Goal: Task Accomplishment & Management: Manage account settings

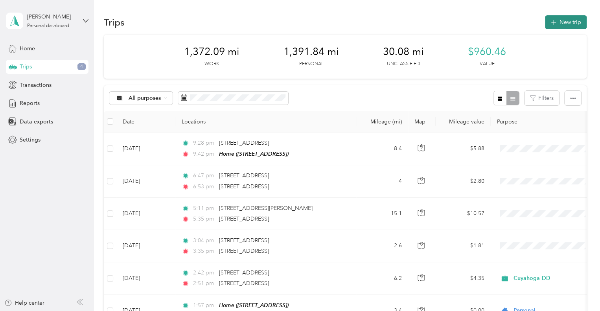
click at [570, 19] on button "New trip" at bounding box center [566, 22] width 42 height 14
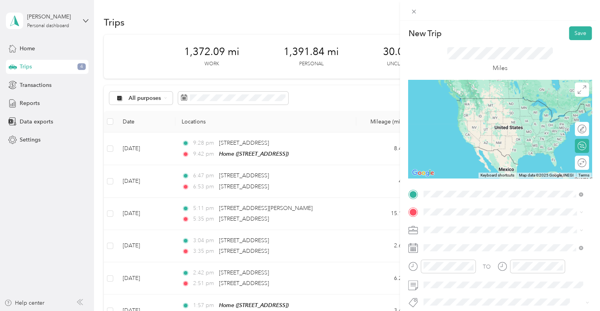
click at [474, 102] on span "[STREET_ADDRESS][US_STATE]" at bounding box center [478, 98] width 79 height 7
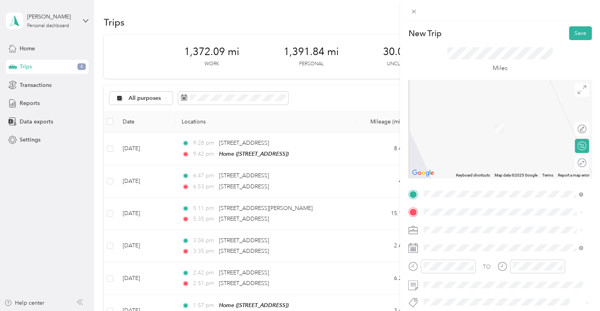
click at [472, 113] on span "[STREET_ADDRESS][US_STATE]" at bounding box center [478, 115] width 79 height 7
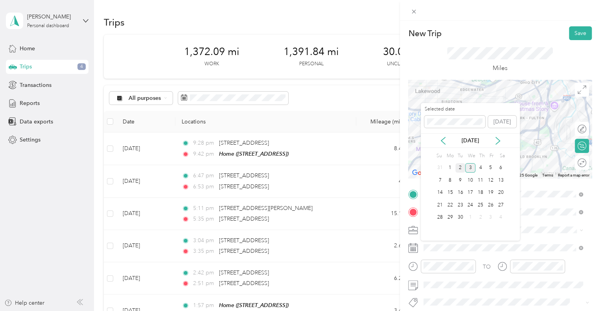
click at [461, 166] on div "2" at bounding box center [461, 168] width 10 height 10
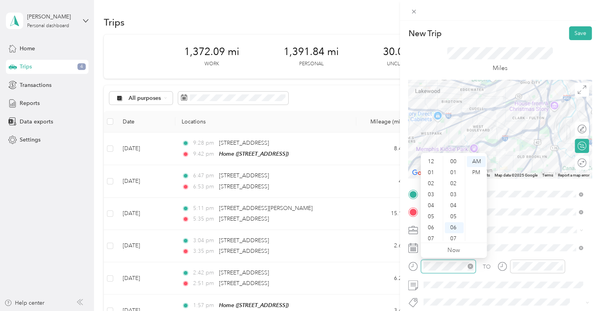
scroll to position [47, 0]
click at [432, 184] on div "03" at bounding box center [431, 186] width 19 height 11
click at [456, 160] on div "00" at bounding box center [454, 161] width 19 height 11
click at [478, 173] on div "PM" at bounding box center [476, 172] width 19 height 11
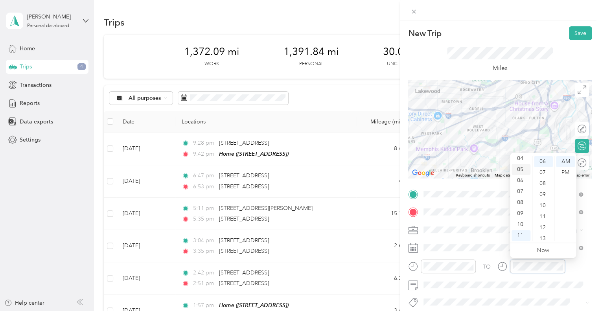
scroll to position [8, 0]
click at [523, 187] on div "03" at bounding box center [521, 186] width 19 height 11
drag, startPoint x: 544, startPoint y: 185, endPoint x: 565, endPoint y: 174, distance: 23.7
click at [544, 184] on div "08" at bounding box center [543, 183] width 19 height 11
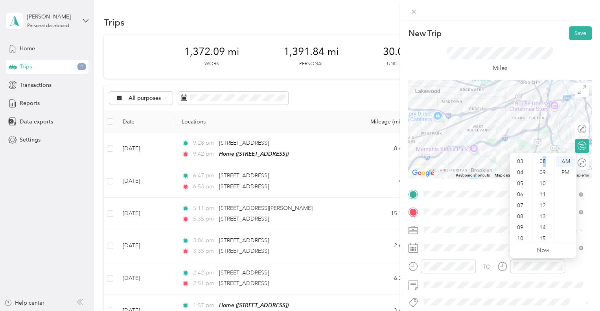
scroll to position [47, 0]
click at [544, 202] on div "10" at bounding box center [543, 205] width 19 height 11
click at [564, 171] on div "PM" at bounding box center [565, 172] width 19 height 11
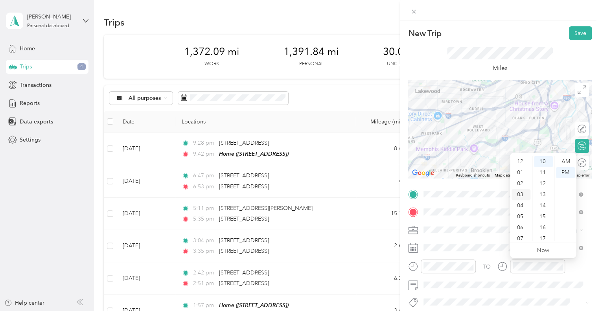
click at [520, 192] on div "03" at bounding box center [521, 194] width 19 height 11
click at [574, 35] on button "Save" at bounding box center [580, 33] width 23 height 14
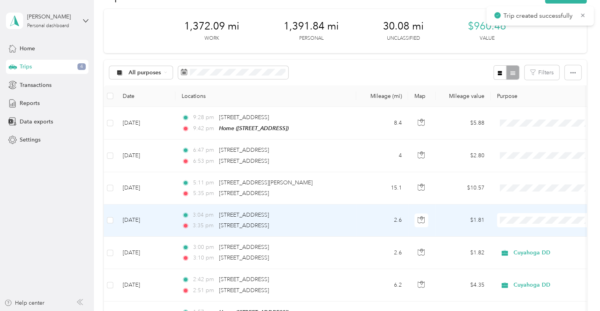
scroll to position [39, 0]
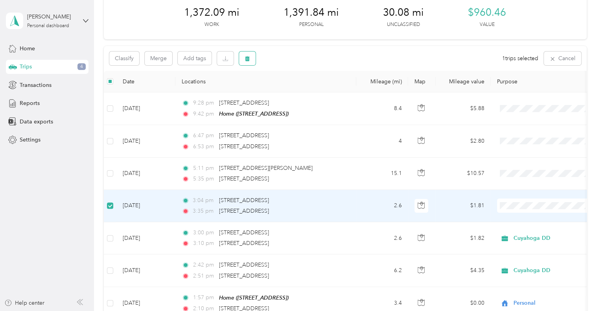
click at [243, 57] on button "button" at bounding box center [247, 59] width 17 height 14
click at [305, 86] on button "Yes" at bounding box center [305, 91] width 15 height 13
click at [367, 203] on td "2.6" at bounding box center [382, 207] width 52 height 32
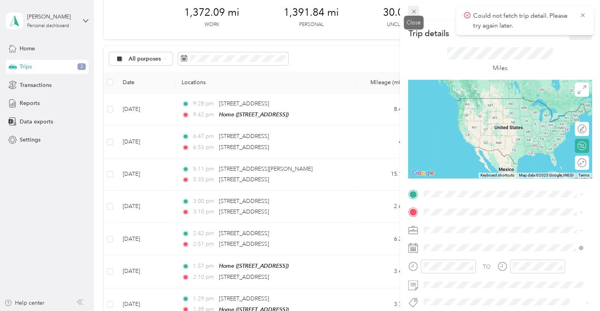
click at [413, 11] on icon at bounding box center [414, 11] width 7 height 7
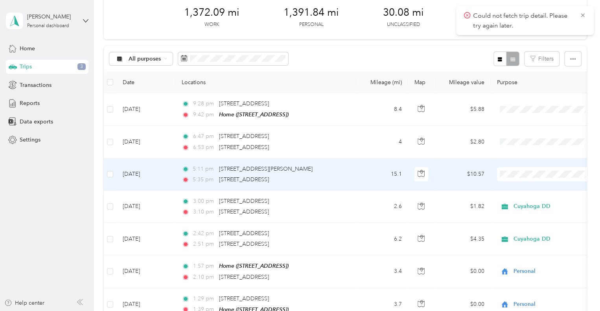
click at [381, 174] on td "15.1" at bounding box center [382, 175] width 52 height 32
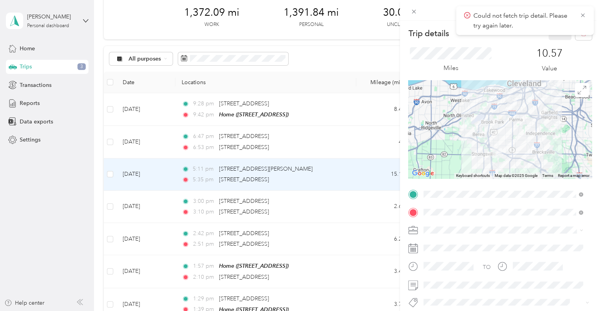
click at [461, 179] on div "Home [STREET_ADDRESS]" at bounding box center [464, 171] width 50 height 17
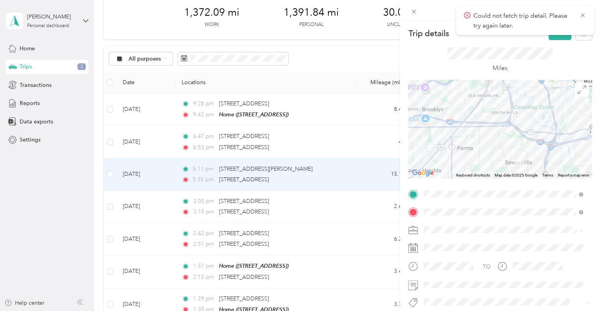
click at [450, 235] on span at bounding box center [506, 230] width 171 height 13
click at [451, 253] on div "Personal" at bounding box center [503, 257] width 154 height 8
click at [555, 36] on button "Save" at bounding box center [560, 33] width 23 height 14
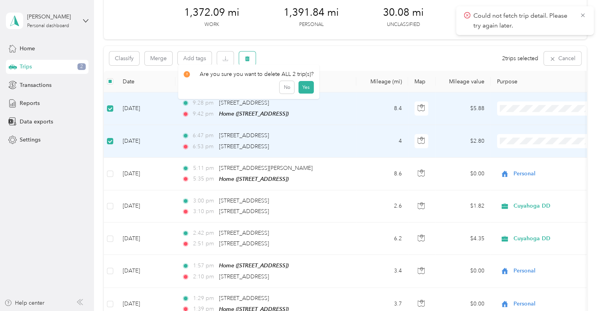
click at [255, 58] on button "button" at bounding box center [247, 59] width 17 height 14
click at [305, 92] on button "Yes" at bounding box center [305, 91] width 15 height 13
